Goal: Task Accomplishment & Management: Manage account settings

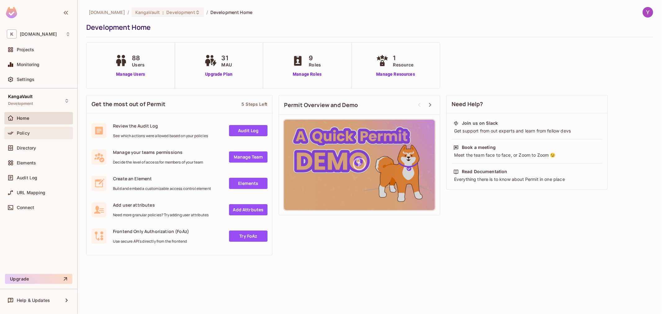
click at [32, 134] on div "Policy" at bounding box center [44, 133] width 54 height 5
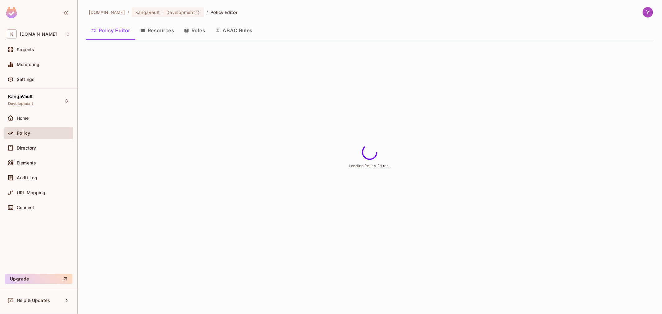
click at [161, 29] on button "Resources" at bounding box center [157, 31] width 44 height 16
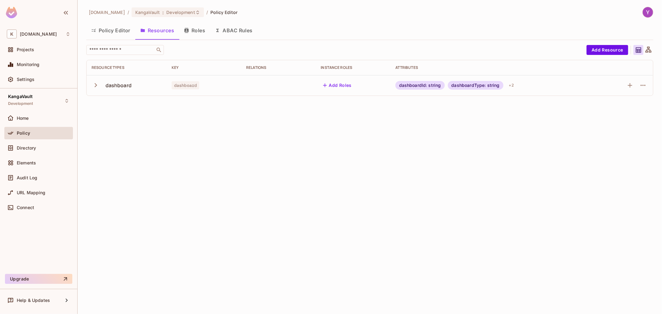
click at [114, 32] on button "Policy Editor" at bounding box center [110, 31] width 49 height 16
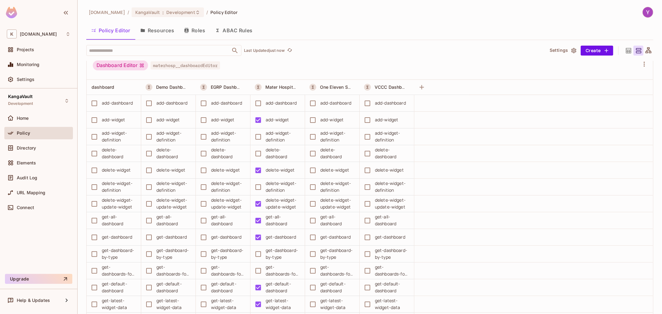
scroll to position [310, 0]
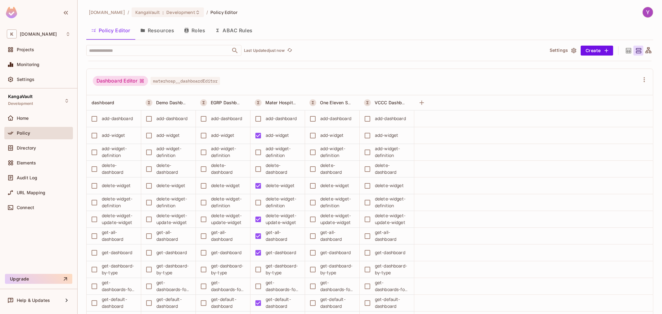
click at [280, 87] on div "Dashboard Editor materhosp__dashboardEditor" at bounding box center [366, 82] width 547 height 12
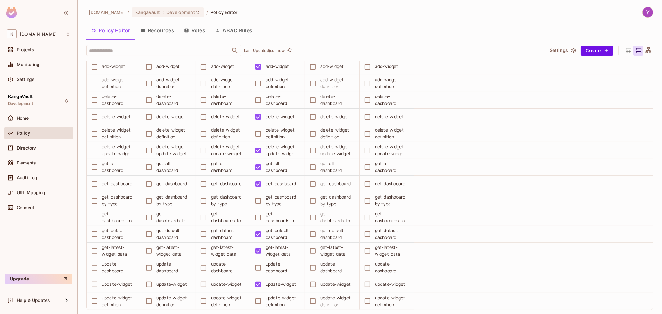
scroll to position [621, 0]
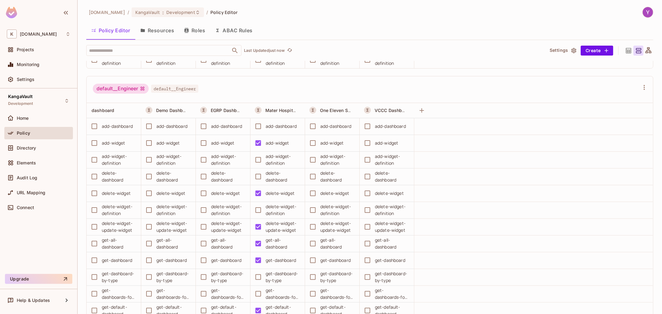
click at [184, 88] on span "default__Engineer" at bounding box center [174, 89] width 47 height 8
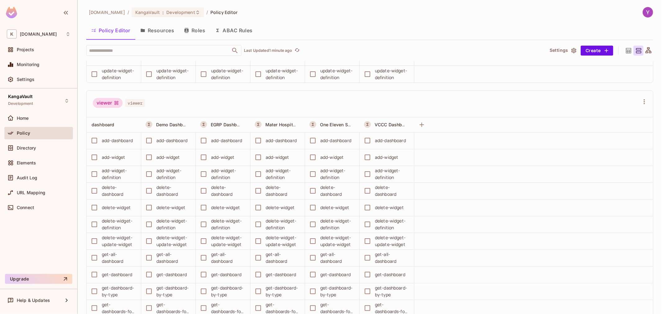
scroll to position [2564, 0]
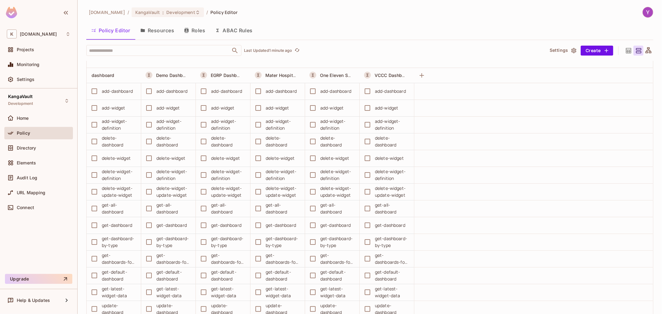
click at [160, 30] on button "Resources" at bounding box center [157, 31] width 44 height 16
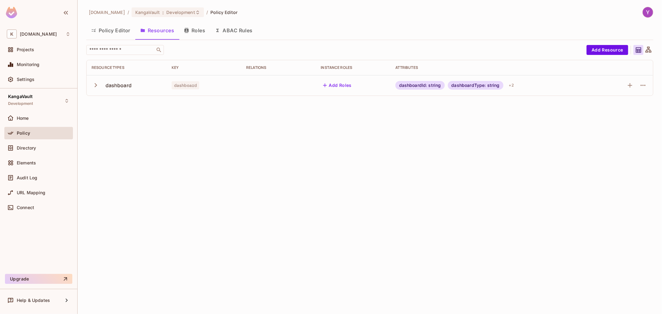
click at [100, 87] on icon "button" at bounding box center [96, 85] width 8 height 8
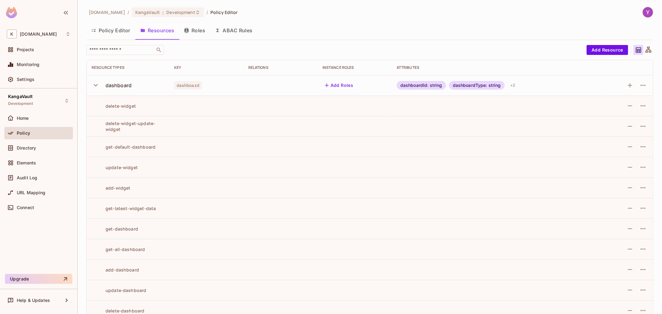
click at [97, 86] on icon "button" at bounding box center [96, 85] width 8 height 8
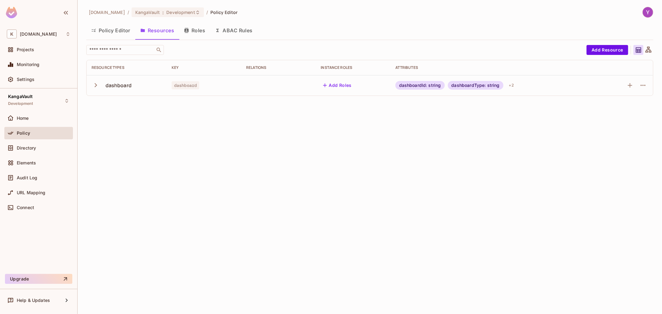
click at [116, 85] on div "dashboard" at bounding box center [119, 85] width 26 height 7
click at [128, 103] on div "[DOMAIN_NAME] / [PERSON_NAME] : Development / Policy Editor Policy Editor Resou…" at bounding box center [370, 157] width 584 height 314
click at [122, 88] on div "dashboard" at bounding box center [119, 85] width 26 height 7
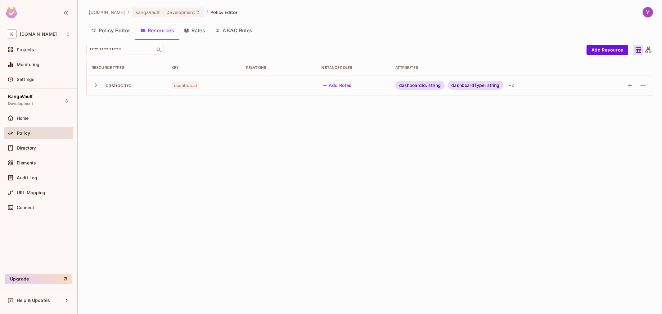
click at [130, 97] on div "​ Add Resource Resource Types Key Relations Instance roles Attributes dashboard…" at bounding box center [369, 73] width 567 height 56
click at [109, 34] on button "Policy Editor" at bounding box center [110, 31] width 49 height 16
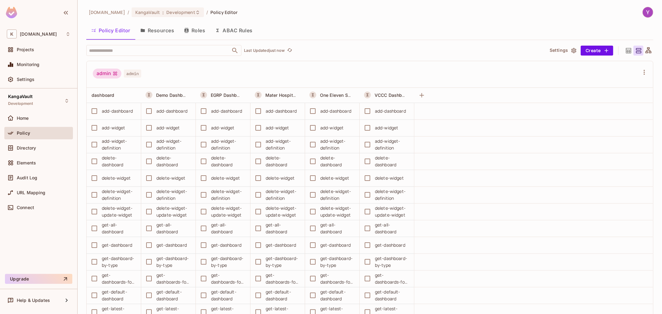
click at [153, 32] on button "Resources" at bounding box center [157, 31] width 44 height 16
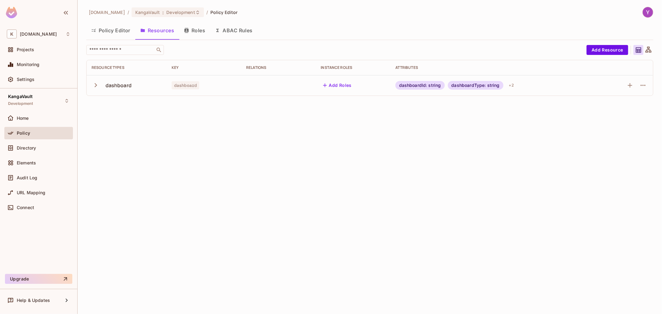
click at [115, 34] on button "Policy Editor" at bounding box center [110, 31] width 49 height 16
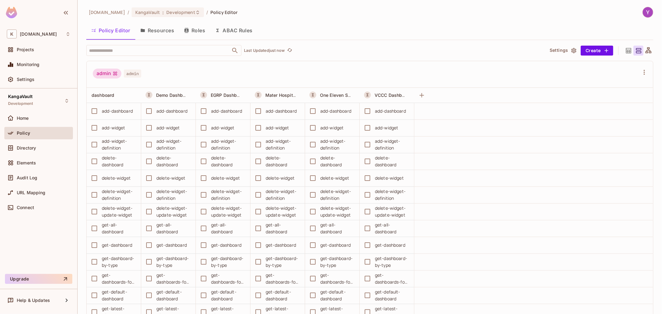
click at [147, 33] on button "Resources" at bounding box center [157, 31] width 44 height 16
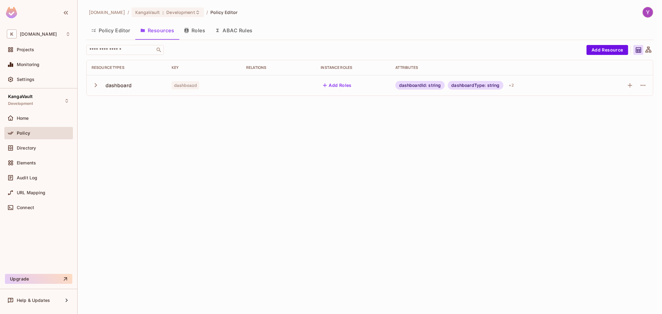
click at [97, 84] on icon "button" at bounding box center [96, 85] width 8 height 8
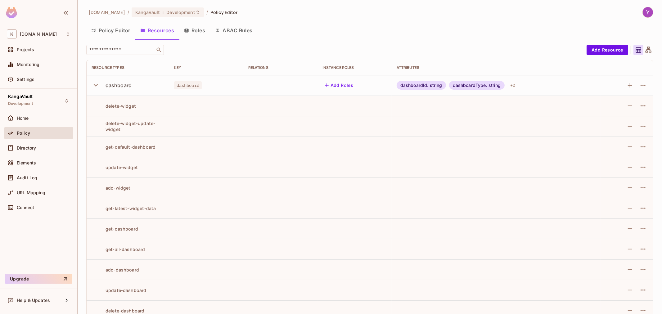
click at [94, 85] on icon "button" at bounding box center [96, 85] width 4 height 2
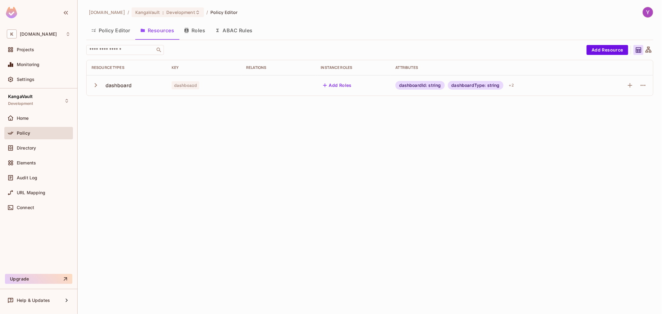
click at [98, 88] on icon "button" at bounding box center [96, 85] width 8 height 8
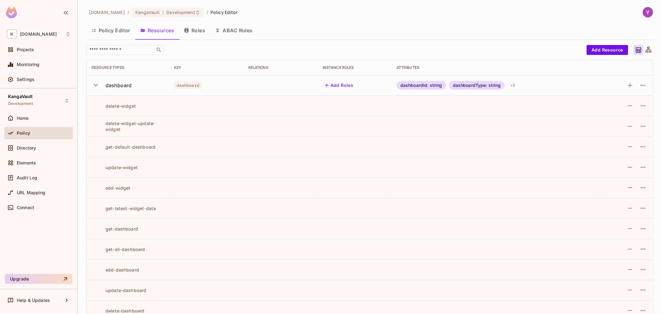
click at [98, 88] on icon "button" at bounding box center [96, 85] width 8 height 8
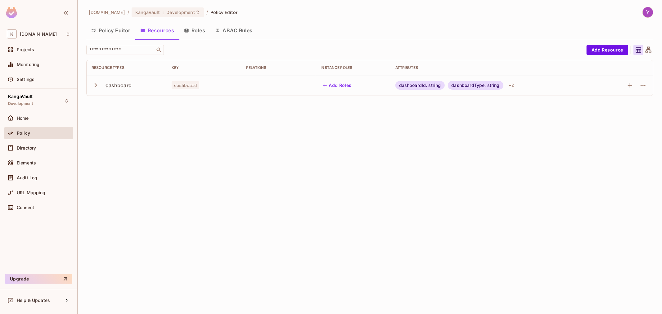
click at [223, 29] on button "ABAC Rules" at bounding box center [233, 31] width 47 height 16
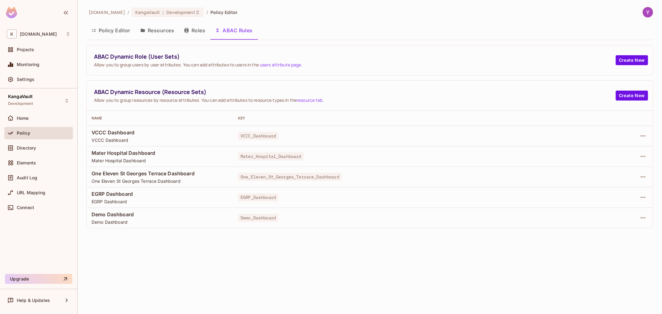
click at [160, 29] on button "Resources" at bounding box center [157, 31] width 44 height 16
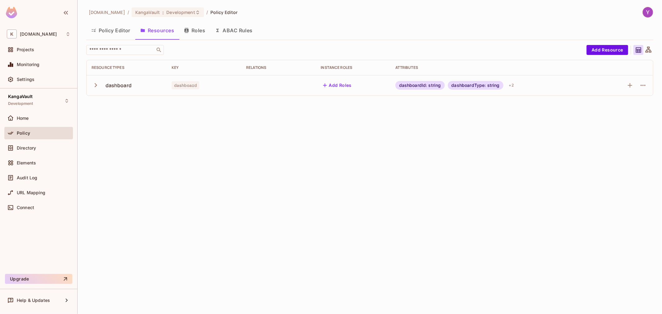
click at [114, 33] on button "Policy Editor" at bounding box center [110, 31] width 49 height 16
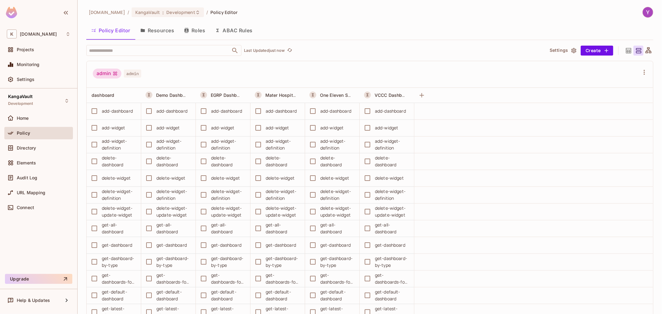
click at [155, 33] on button "Resources" at bounding box center [157, 31] width 44 height 16
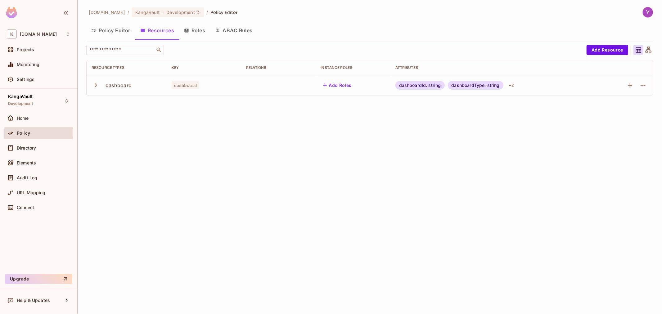
click at [230, 32] on button "ABAC Rules" at bounding box center [233, 31] width 47 height 16
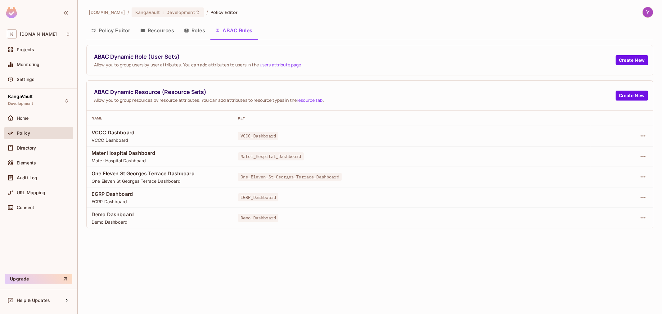
click at [169, 35] on button "Resources" at bounding box center [157, 31] width 44 height 16
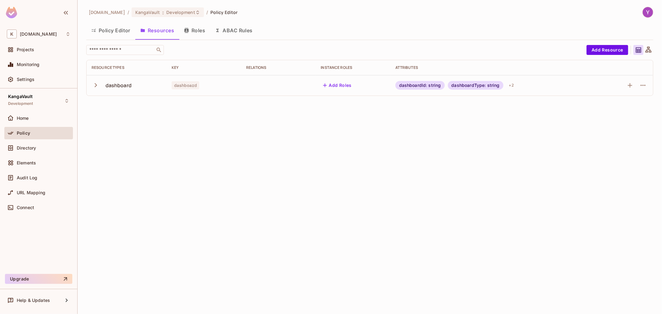
click at [187, 34] on button "Roles" at bounding box center [194, 31] width 31 height 16
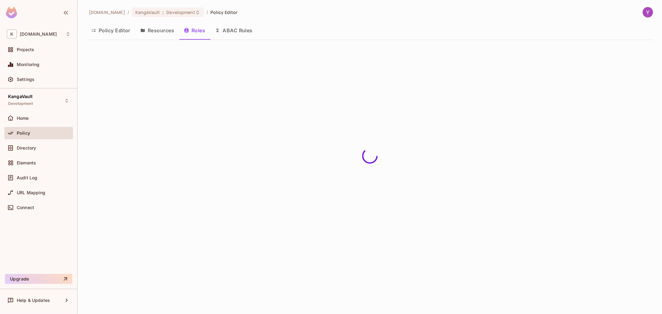
click at [165, 33] on button "Resources" at bounding box center [157, 31] width 44 height 16
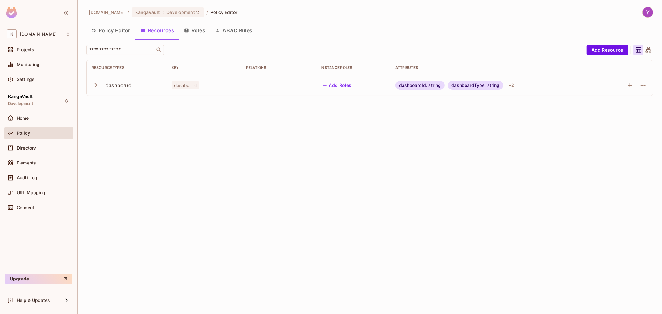
drag, startPoint x: 100, startPoint y: 85, endPoint x: 107, endPoint y: 85, distance: 7.1
click at [107, 85] on div "dashboard" at bounding box center [127, 85] width 70 height 13
click at [107, 85] on div "dashboard" at bounding box center [119, 85] width 26 height 7
click at [122, 87] on div "dashboard" at bounding box center [119, 85] width 26 height 7
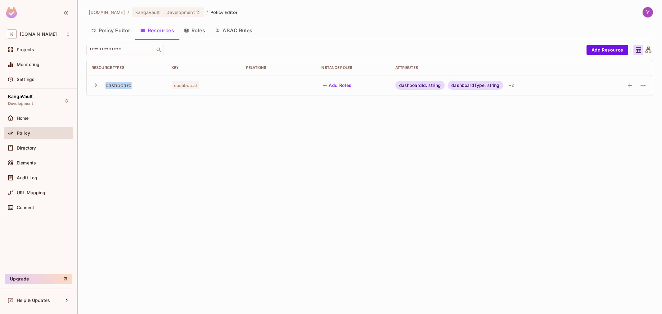
click at [122, 87] on div "dashboard" at bounding box center [119, 85] width 26 height 7
click at [187, 35] on button "Roles" at bounding box center [194, 31] width 31 height 16
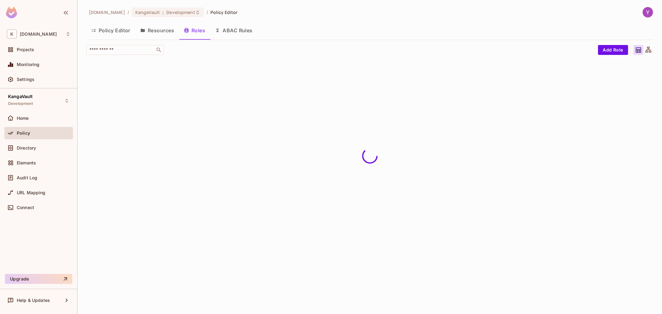
click at [222, 33] on button "ABAC Rules" at bounding box center [233, 31] width 47 height 16
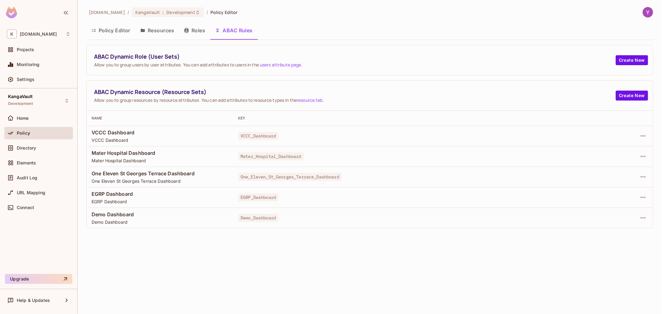
click at [156, 29] on button "Resources" at bounding box center [157, 31] width 44 height 16
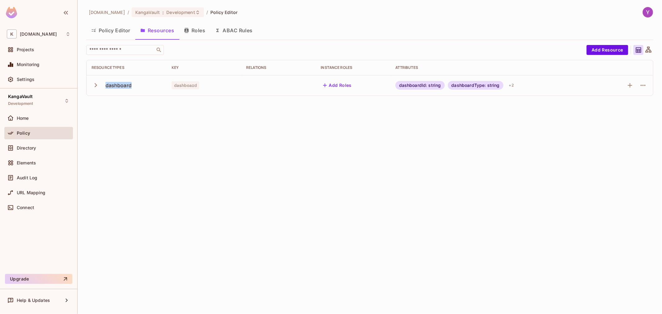
drag, startPoint x: 106, startPoint y: 86, endPoint x: 170, endPoint y: 87, distance: 64.0
click at [170, 87] on tr "dashboard dashboard Add Roles dashboardId: string dashboardType: string + 2" at bounding box center [370, 85] width 566 height 20
drag, startPoint x: 103, startPoint y: 101, endPoint x: 160, endPoint y: 101, distance: 56.2
click at [106, 101] on div "​ Add Resource Resource Types Key Relations Instance roles Attributes dashboard…" at bounding box center [369, 73] width 567 height 56
click at [190, 30] on button "Roles" at bounding box center [194, 31] width 31 height 16
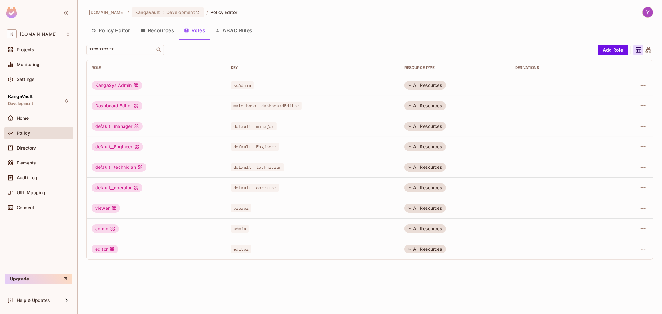
click at [243, 30] on button "ABAC Rules" at bounding box center [233, 31] width 47 height 16
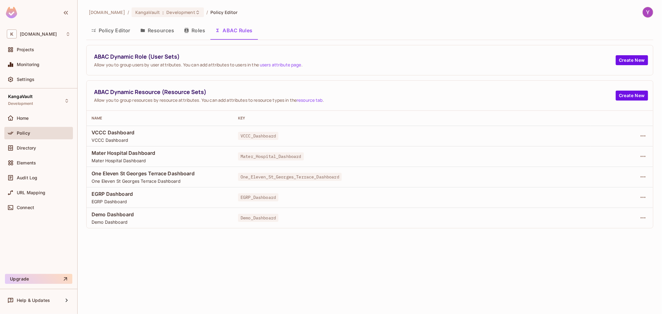
click at [154, 21] on div "[DOMAIN_NAME] / [PERSON_NAME] : Development / Policy Editor Policy Editor Resou…" at bounding box center [369, 118] width 567 height 222
drag, startPoint x: 100, startPoint y: 90, endPoint x: 170, endPoint y: 96, distance: 70.4
click at [170, 96] on span "ABAC Dynamic Resource (Resource Sets)" at bounding box center [355, 92] width 522 height 8
click at [149, 29] on button "Resources" at bounding box center [157, 31] width 44 height 16
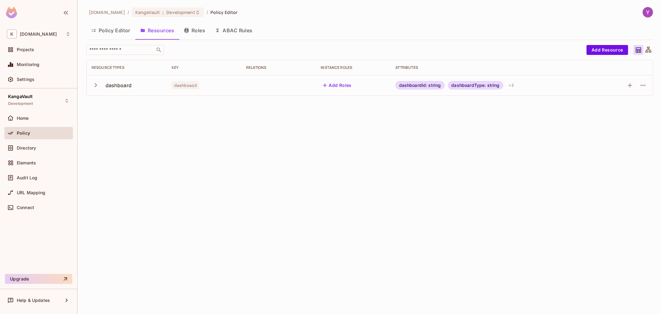
click at [116, 29] on button "Policy Editor" at bounding box center [110, 31] width 49 height 16
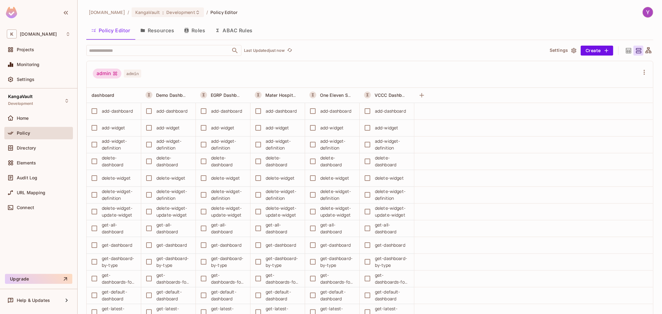
click at [231, 28] on button "ABAC Rules" at bounding box center [233, 31] width 47 height 16
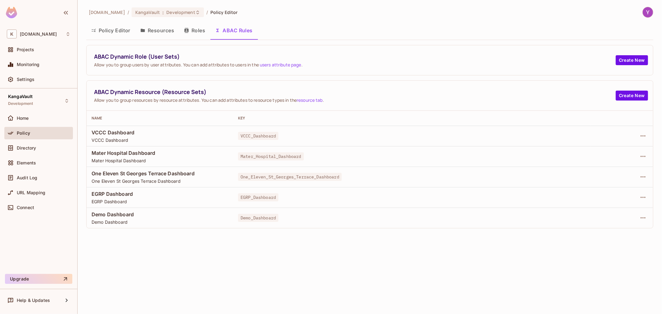
click at [197, 33] on button "Roles" at bounding box center [194, 31] width 31 height 16
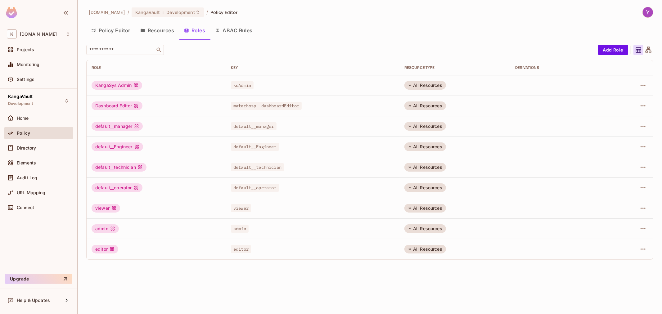
click at [149, 31] on button "Resources" at bounding box center [157, 31] width 44 height 16
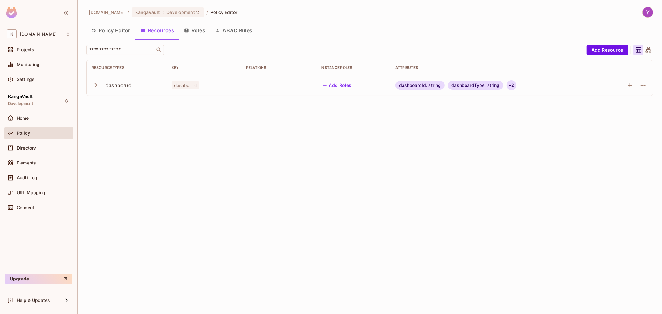
click at [511, 85] on div "+ 2" at bounding box center [512, 85] width 10 height 10
click at [222, 31] on div at bounding box center [331, 157] width 662 height 314
click at [226, 29] on button "ABAC Rules" at bounding box center [233, 31] width 47 height 16
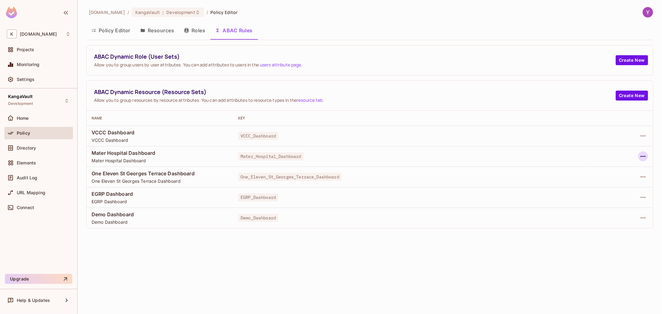
click at [640, 159] on icon "button" at bounding box center [642, 156] width 7 height 7
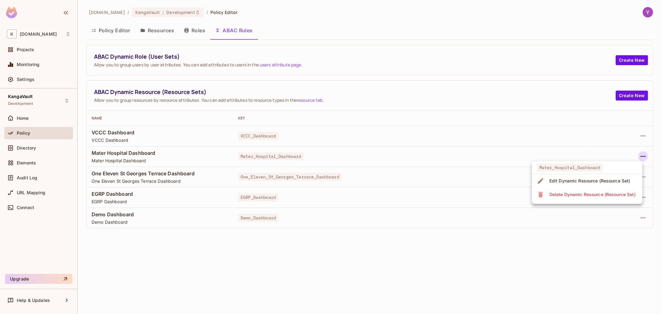
click at [608, 182] on div "Edit Dynamic Resource (Resource Set)" at bounding box center [589, 181] width 81 height 6
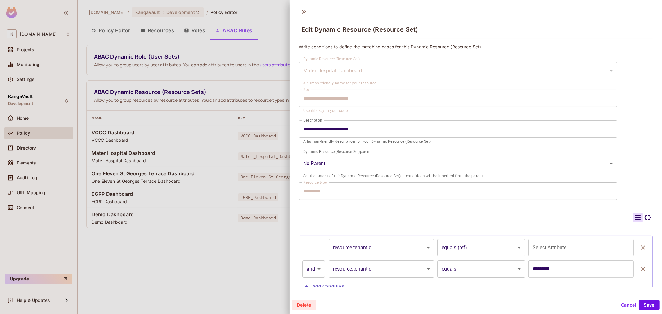
type input "**********"
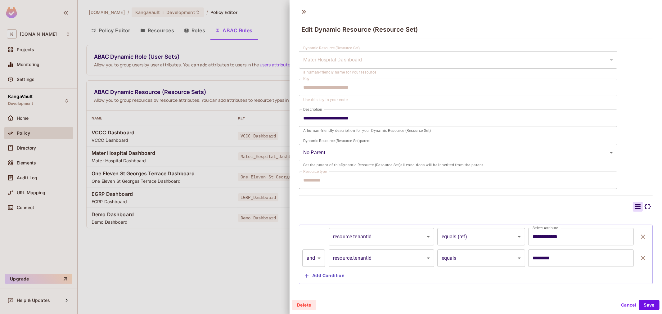
scroll to position [21, 0]
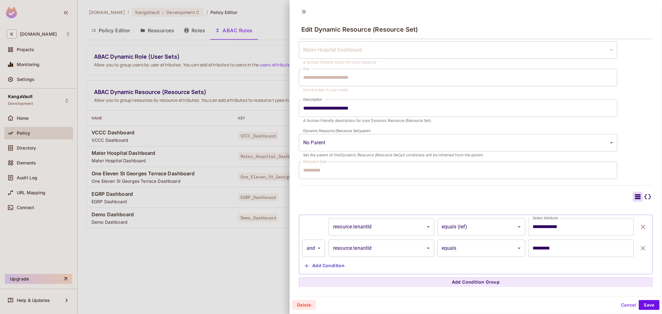
click at [331, 265] on button "Add Condition" at bounding box center [324, 266] width 45 height 10
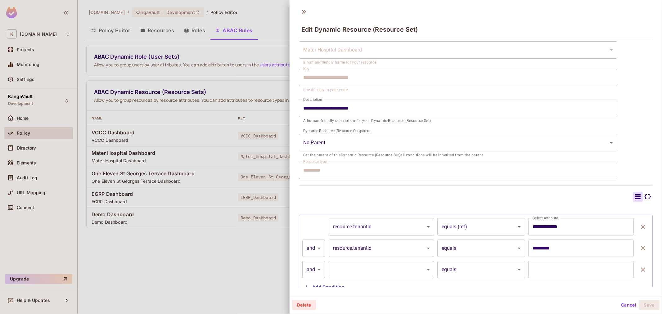
click at [386, 269] on body "K [DOMAIN_NAME] Projects Monitoring Settings KangaVault Development Home Policy…" at bounding box center [331, 157] width 662 height 314
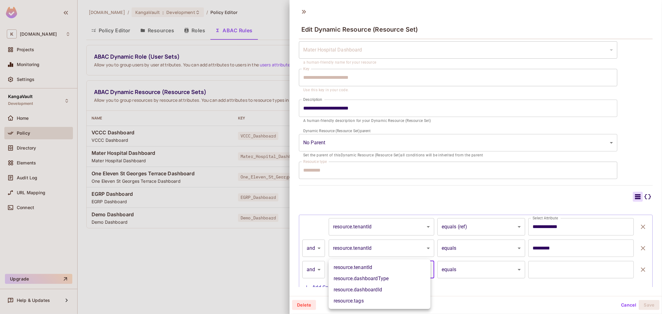
click at [386, 278] on li "resource.dashboardType" at bounding box center [380, 278] width 102 height 11
type input "**********"
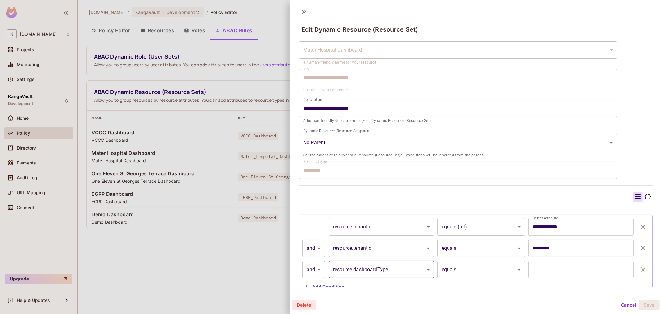
click at [542, 270] on input "text" at bounding box center [581, 269] width 106 height 17
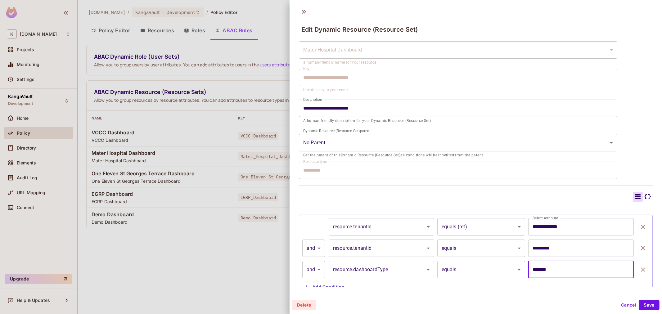
type input "*******"
click at [639, 269] on icon "button" at bounding box center [642, 269] width 7 height 7
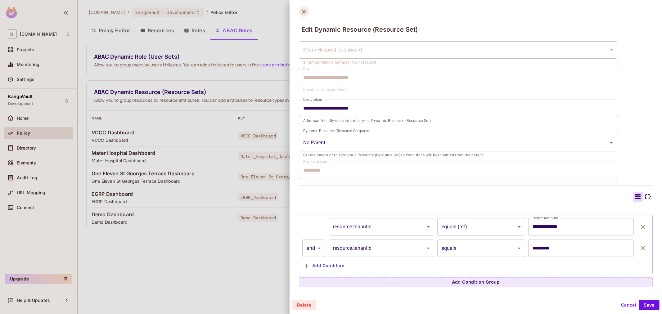
click at [302, 11] on icon at bounding box center [304, 12] width 10 height 10
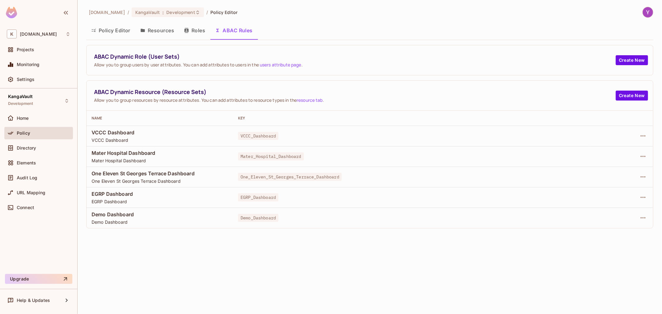
click at [191, 29] on button "Roles" at bounding box center [194, 31] width 31 height 16
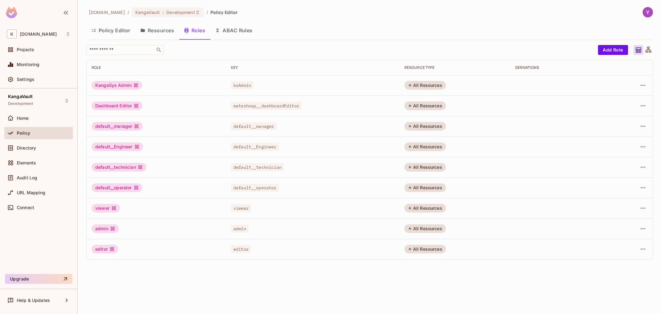
click at [151, 35] on button "Resources" at bounding box center [157, 31] width 44 height 16
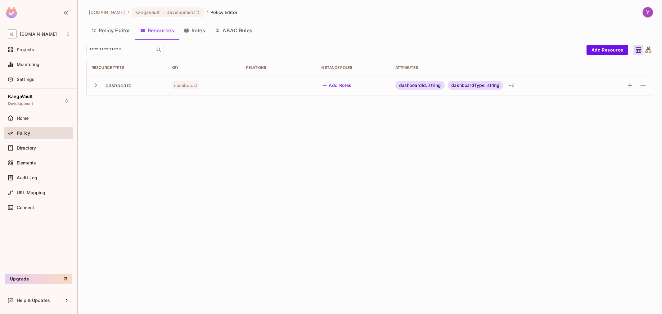
click at [194, 33] on button "Roles" at bounding box center [194, 31] width 31 height 16
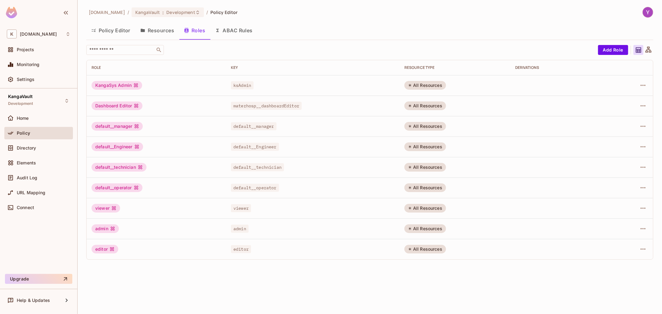
click at [159, 33] on button "Resources" at bounding box center [157, 31] width 44 height 16
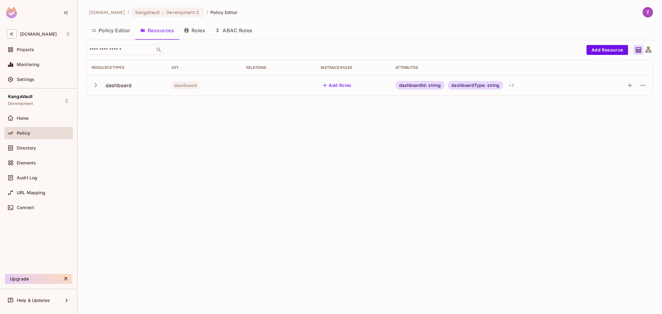
click at [123, 33] on button "Policy Editor" at bounding box center [110, 31] width 49 height 16
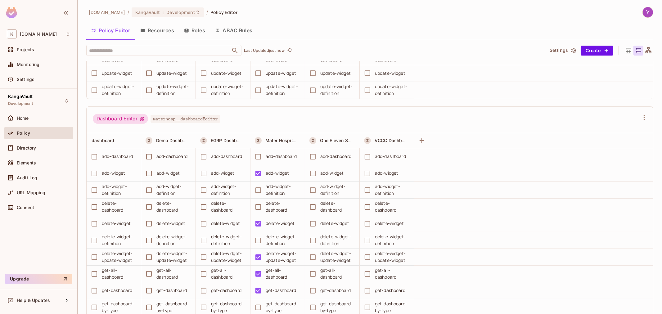
scroll to position [276, 0]
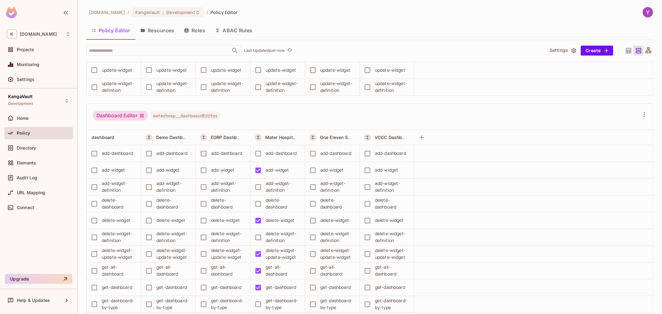
click at [194, 115] on span "materhosp__dashboardEditor" at bounding box center [186, 116] width 70 height 8
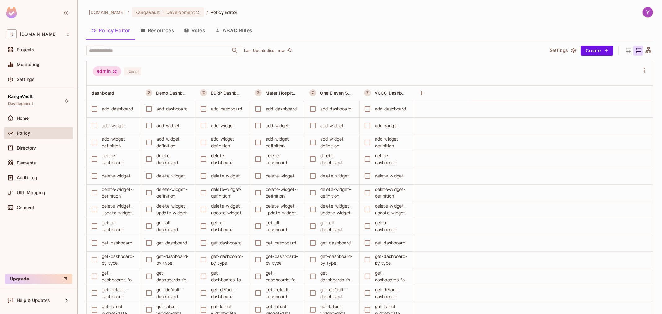
scroll to position [0, 0]
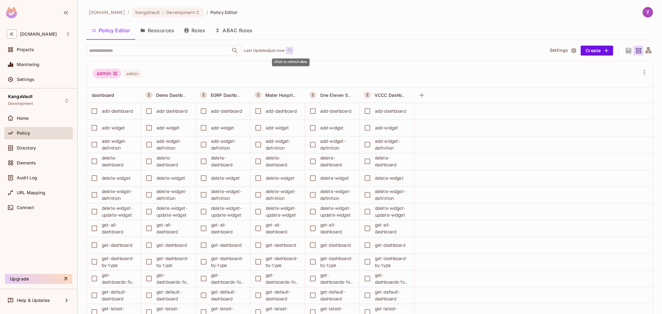
click at [291, 52] on icon "refresh" at bounding box center [289, 49] width 5 height 5
click at [343, 191] on div "delete-widget-definition" at bounding box center [337, 195] width 34 height 14
drag, startPoint x: 343, startPoint y: 191, endPoint x: 324, endPoint y: 191, distance: 18.6
click at [324, 191] on div "delete-widget-definition" at bounding box center [337, 195] width 34 height 14
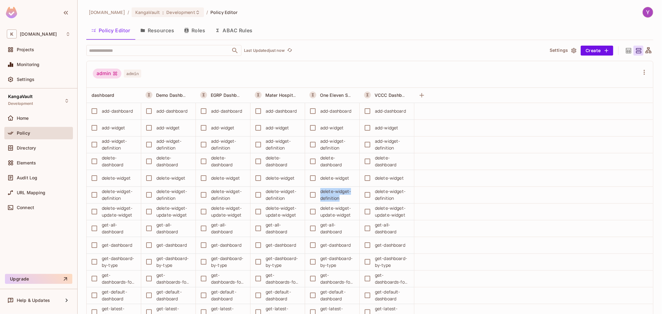
drag, startPoint x: 324, startPoint y: 191, endPoint x: 334, endPoint y: 202, distance: 15.6
click at [334, 202] on td "delete-widget-definition" at bounding box center [332, 195] width 55 height 17
click at [334, 199] on div "delete-widget-definition" at bounding box center [337, 195] width 34 height 14
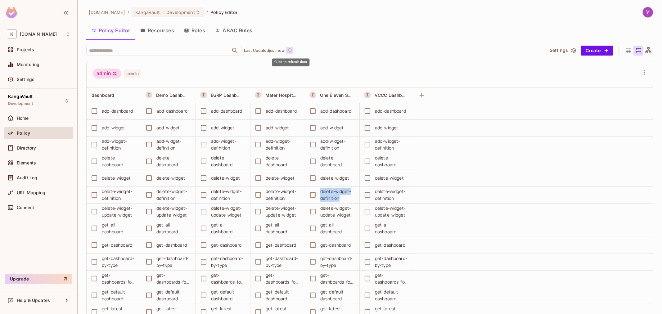
click at [291, 50] on icon "refresh" at bounding box center [289, 49] width 5 height 5
click at [312, 56] on div "​ Updating..." at bounding box center [312, 50] width 453 height 11
click at [289, 70] on div "admin admin" at bounding box center [366, 75] width 547 height 12
click at [153, 26] on button "Resources" at bounding box center [157, 31] width 44 height 16
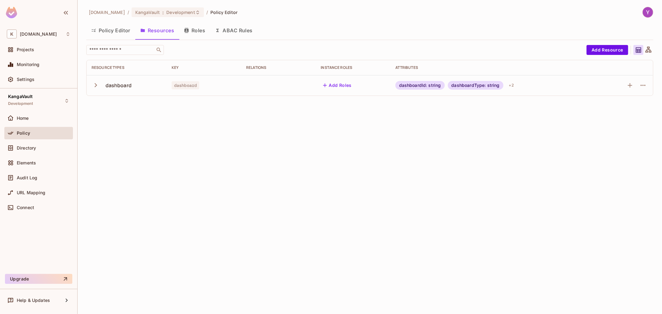
click at [94, 85] on icon "button" at bounding box center [96, 85] width 8 height 8
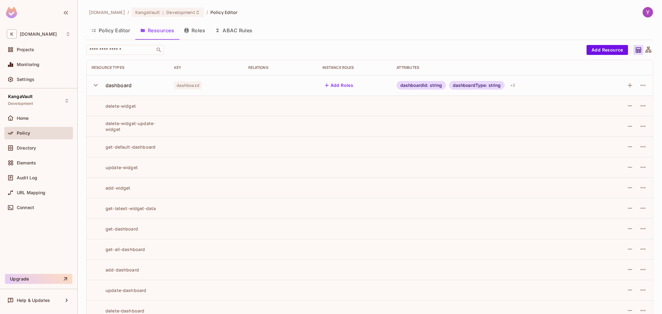
click at [94, 85] on icon "button" at bounding box center [96, 85] width 8 height 8
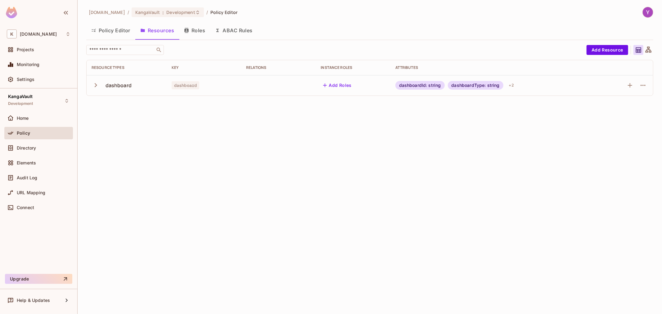
click at [120, 33] on button "Policy Editor" at bounding box center [110, 31] width 49 height 16
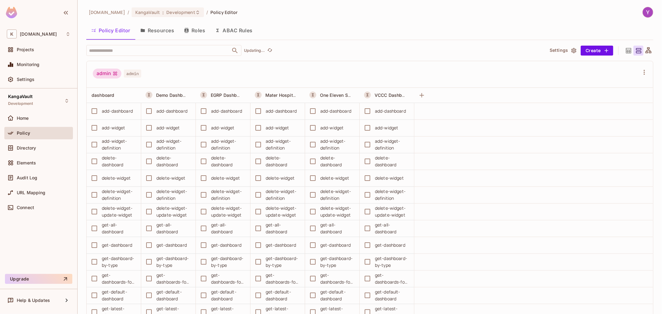
click at [162, 33] on button "Resources" at bounding box center [157, 31] width 44 height 16
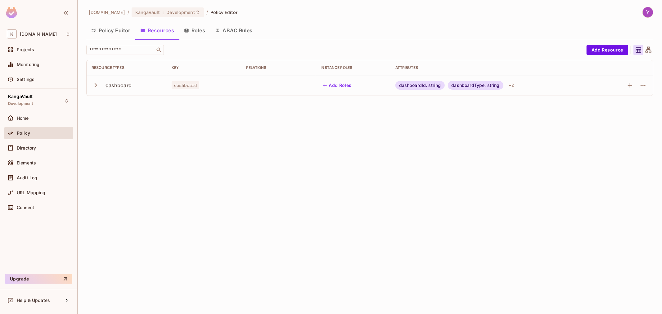
click at [113, 30] on button "Policy Editor" at bounding box center [110, 31] width 49 height 16
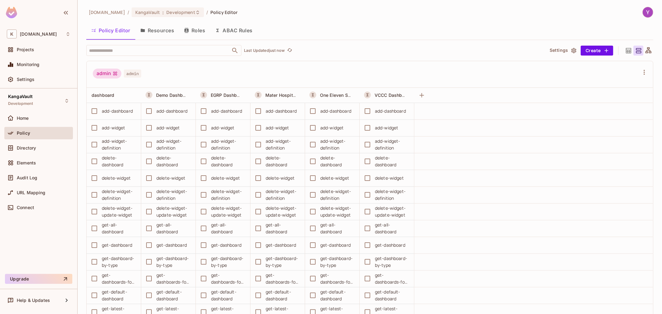
click at [244, 76] on div "admin admin" at bounding box center [366, 75] width 547 height 12
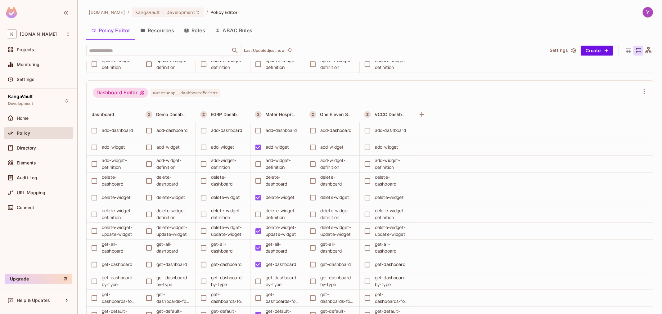
scroll to position [310, 0]
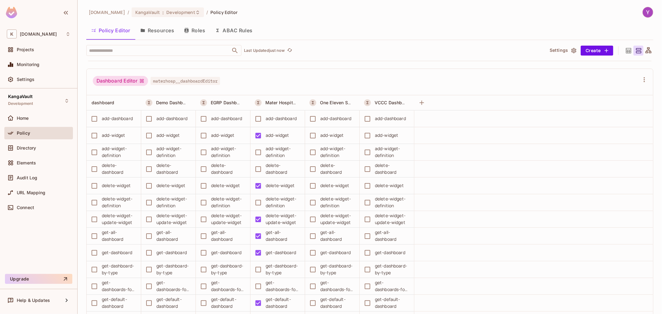
click at [207, 81] on span "materhosp__dashboardEditor" at bounding box center [186, 81] width 70 height 8
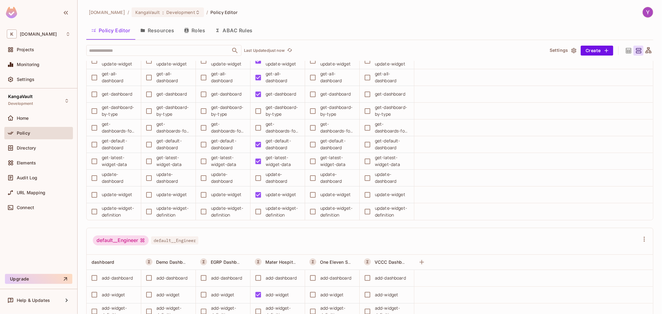
scroll to position [586, 0]
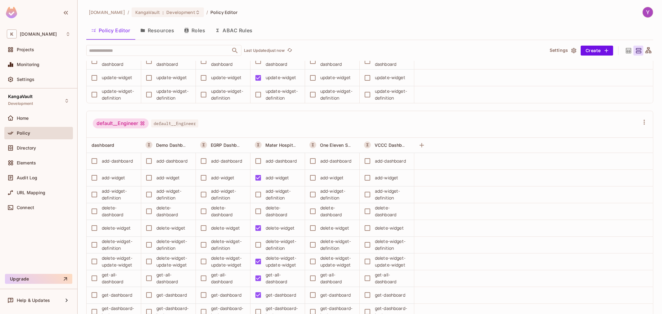
click at [184, 125] on span "default__Engineer" at bounding box center [174, 124] width 47 height 8
click at [184, 123] on span "default__Engineer" at bounding box center [174, 124] width 47 height 8
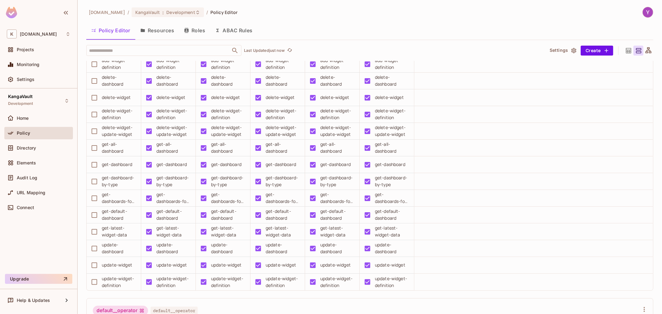
scroll to position [1276, 0]
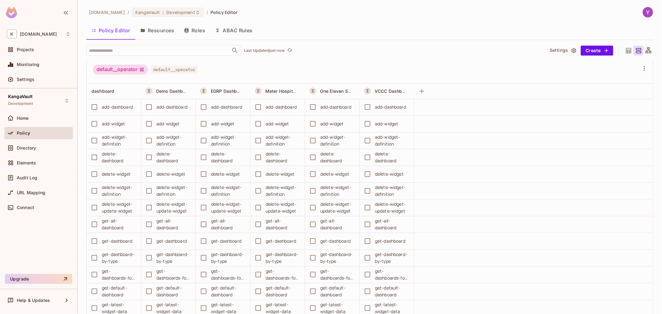
click at [179, 71] on span "default__operator" at bounding box center [174, 69] width 47 height 8
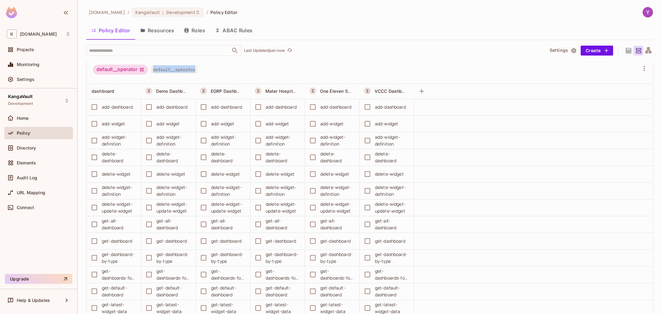
click at [179, 71] on span "default__operator" at bounding box center [174, 69] width 47 height 8
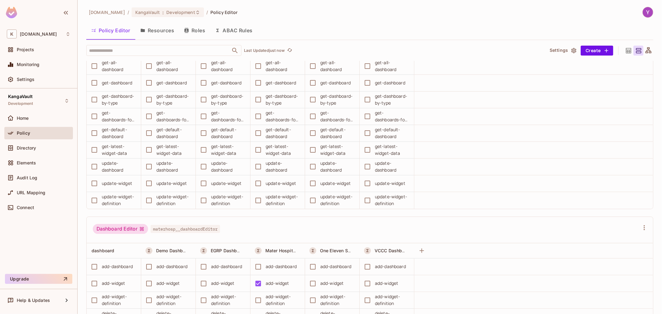
scroll to position [0, 0]
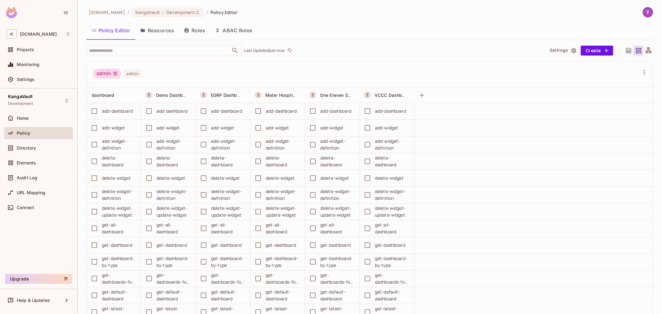
click at [129, 72] on span "admin" at bounding box center [132, 74] width 17 height 8
click at [100, 72] on div "admin" at bounding box center [107, 74] width 29 height 10
drag, startPoint x: 100, startPoint y: 72, endPoint x: 130, endPoint y: 77, distance: 30.4
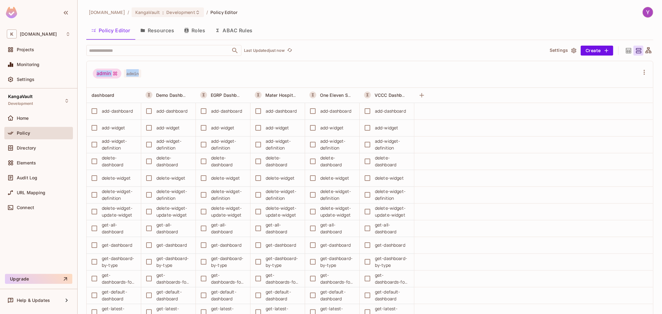
click at [130, 77] on div "admin admin" at bounding box center [117, 75] width 48 height 12
click at [130, 77] on span "admin" at bounding box center [132, 74] width 17 height 8
click at [292, 51] on icon "refresh" at bounding box center [289, 49] width 5 height 3
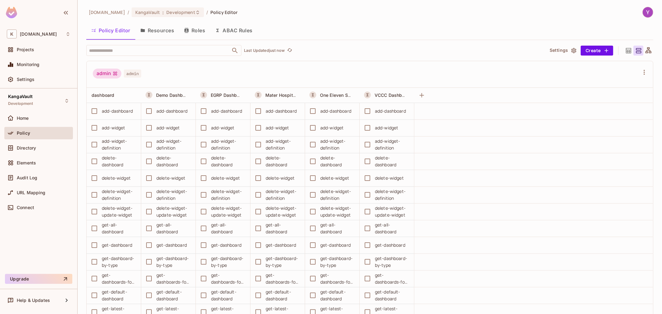
click at [168, 27] on button "Resources" at bounding box center [157, 31] width 44 height 16
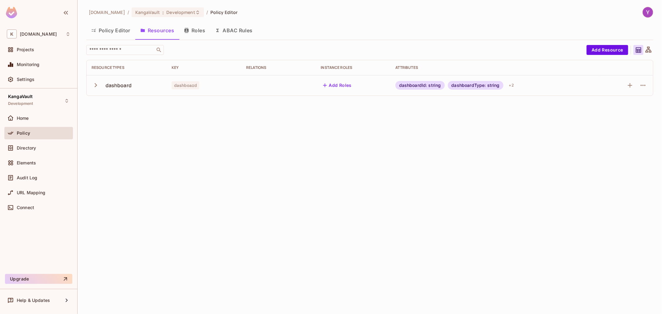
click at [193, 31] on button "Roles" at bounding box center [194, 31] width 31 height 16
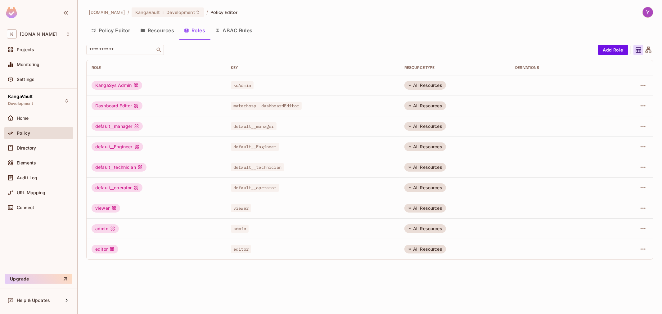
click at [229, 32] on button "ABAC Rules" at bounding box center [233, 31] width 47 height 16
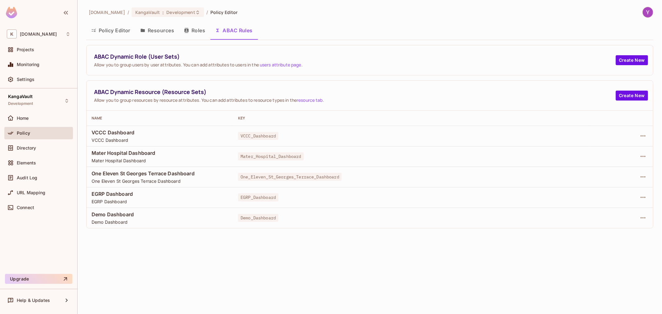
click at [195, 31] on button "Roles" at bounding box center [194, 31] width 31 height 16
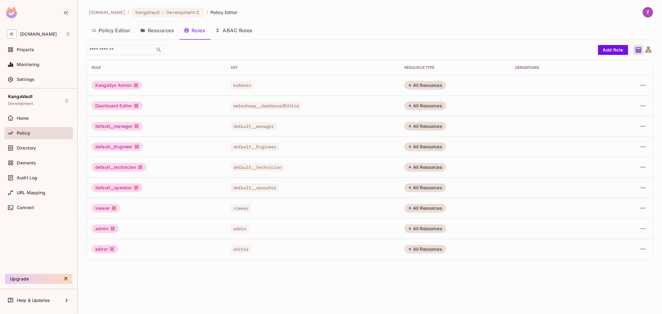
click at [159, 33] on button "Resources" at bounding box center [157, 31] width 44 height 16
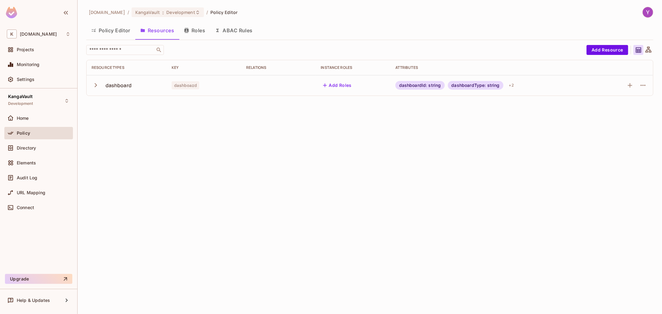
click at [114, 28] on button "Policy Editor" at bounding box center [110, 31] width 49 height 16
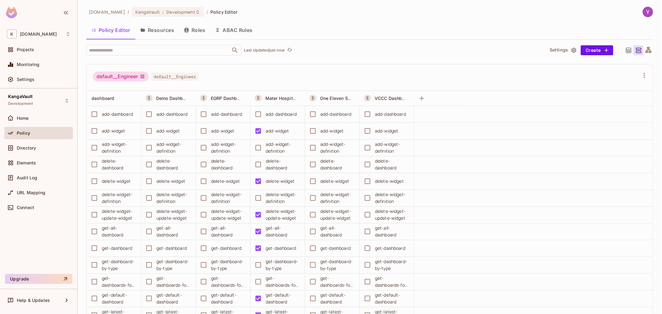
scroll to position [896, 0]
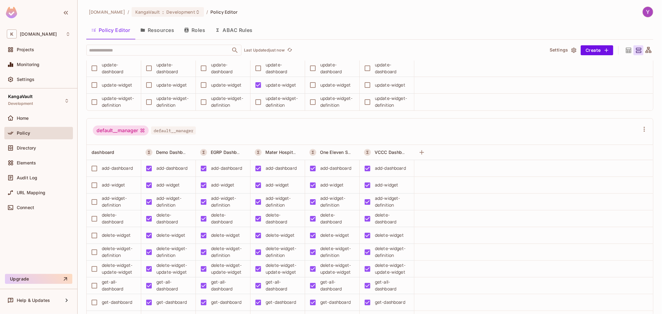
click at [235, 131] on div "default__manager default__manager" at bounding box center [366, 132] width 547 height 12
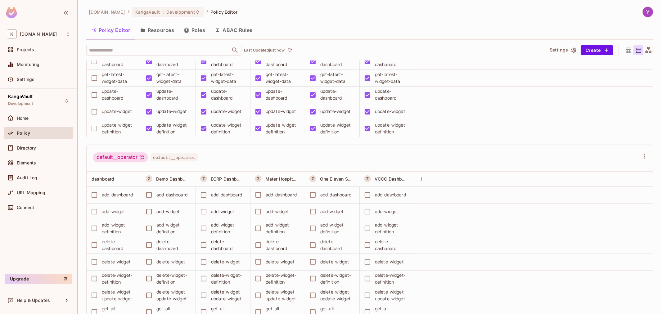
scroll to position [1276, 0]
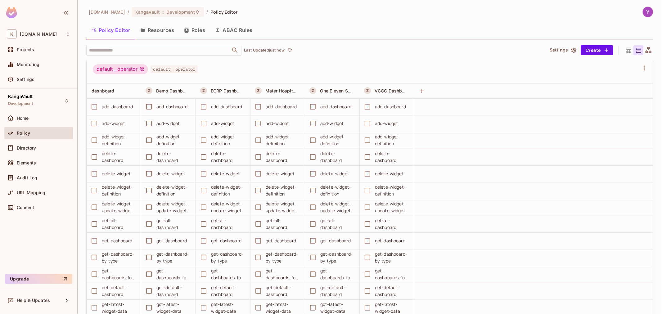
click at [156, 30] on button "Resources" at bounding box center [157, 30] width 44 height 16
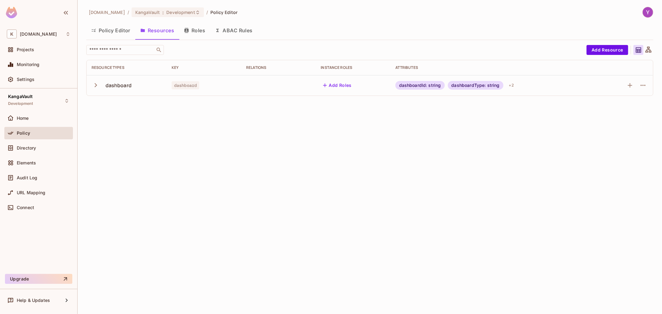
click at [113, 83] on div "dashboard" at bounding box center [119, 85] width 26 height 7
click at [331, 122] on div "[DOMAIN_NAME] / [PERSON_NAME] : Development / Policy Editor Policy Editor Resou…" at bounding box center [370, 157] width 584 height 314
click at [457, 25] on div "Policy Editor Resources Roles ABAC Rules" at bounding box center [369, 31] width 567 height 16
click at [381, 143] on div "[DOMAIN_NAME] / [PERSON_NAME] : Development / Policy Editor Policy Editor Resou…" at bounding box center [370, 157] width 584 height 314
